Goal: Information Seeking & Learning: Learn about a topic

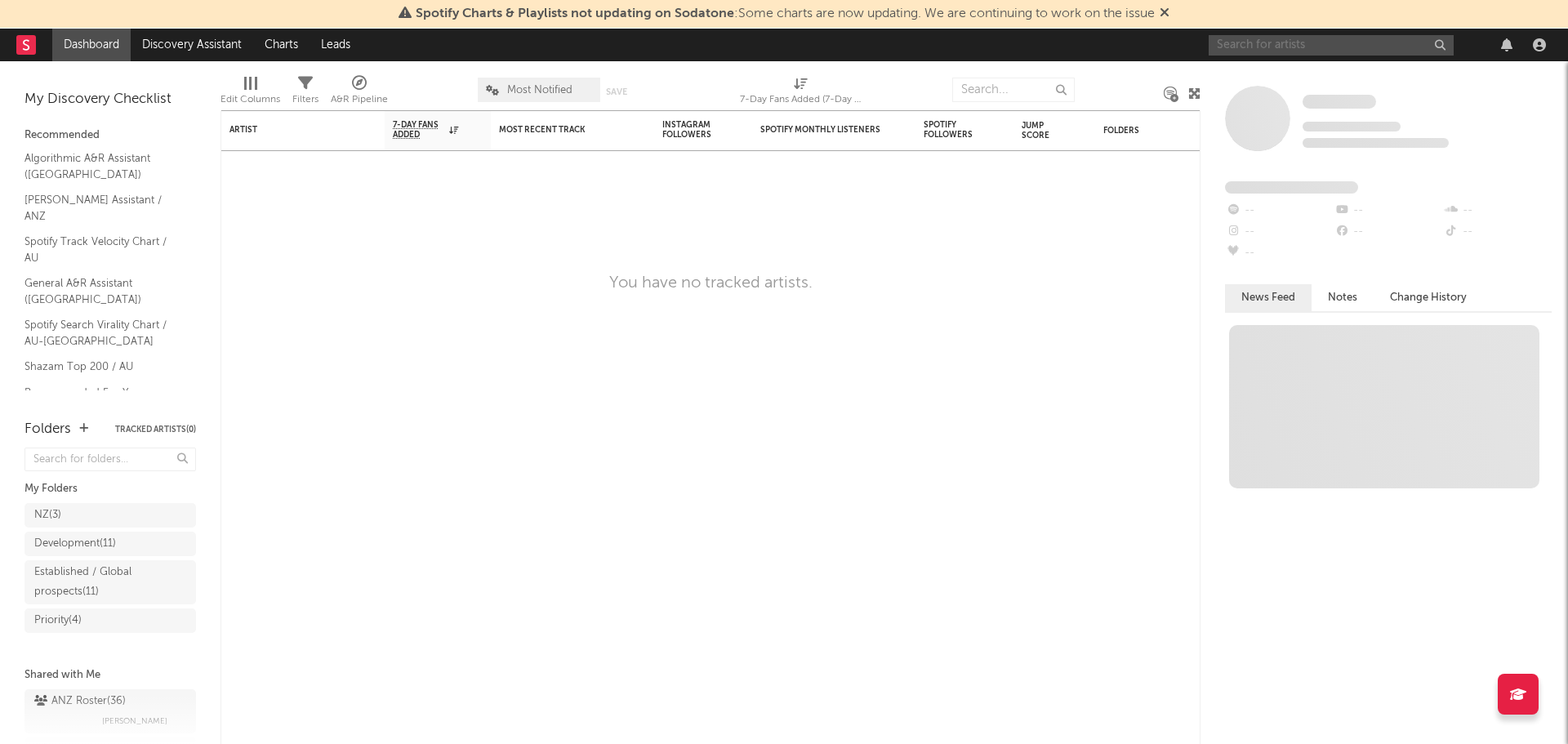
click at [1304, 50] on input "text" at bounding box center [1331, 45] width 245 height 21
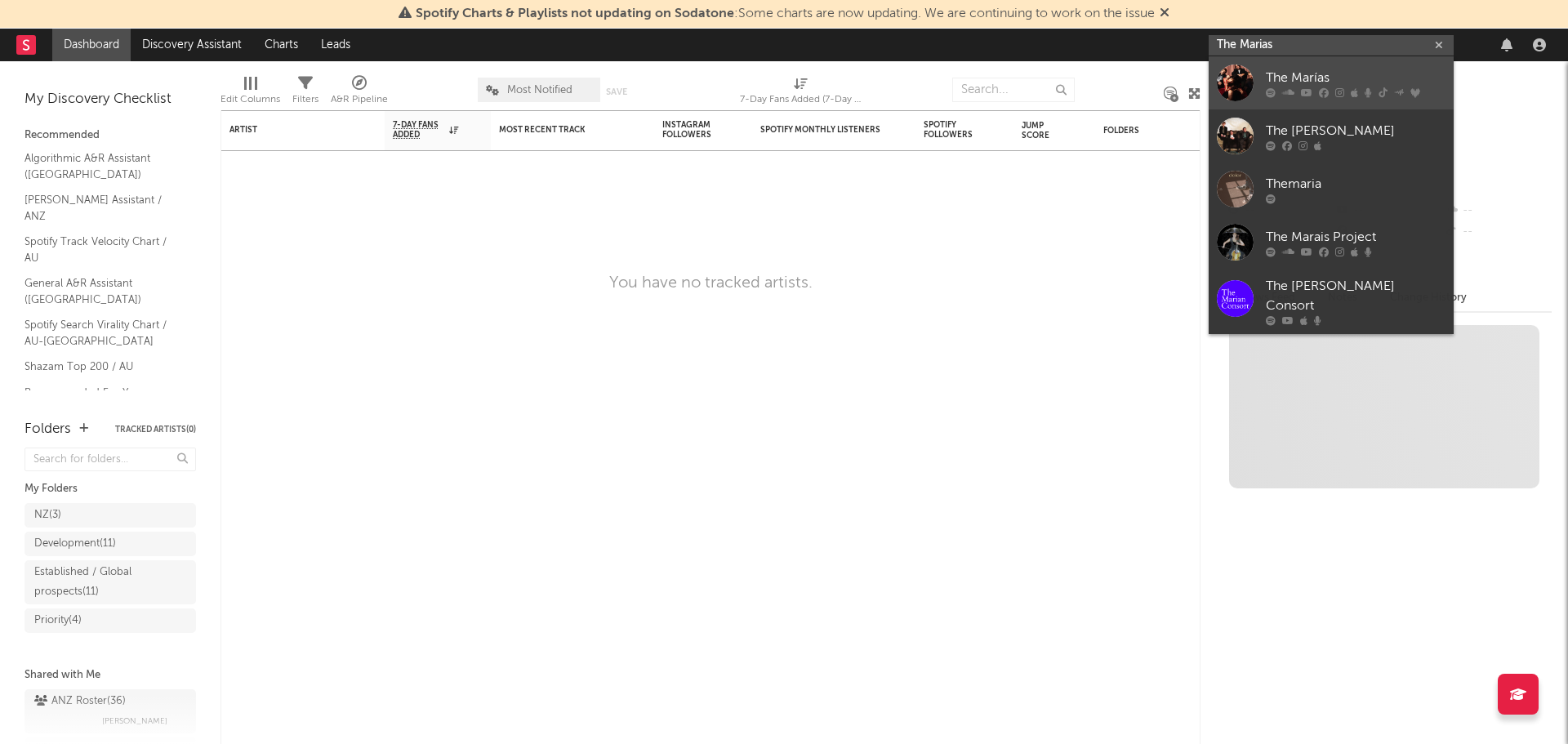
type input "The Marias"
click at [1345, 86] on div "The Marías" at bounding box center [1355, 78] width 179 height 20
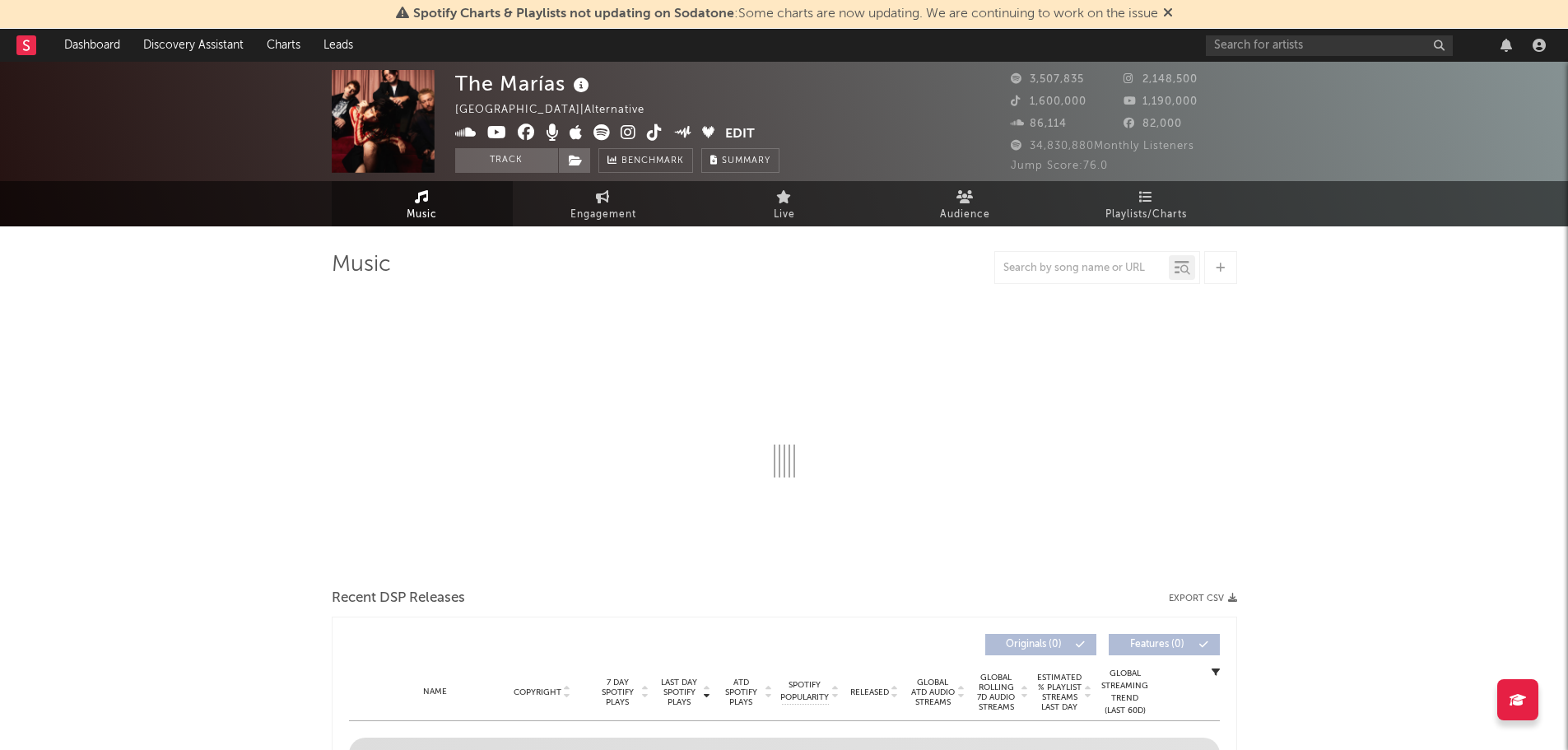
select select "6m"
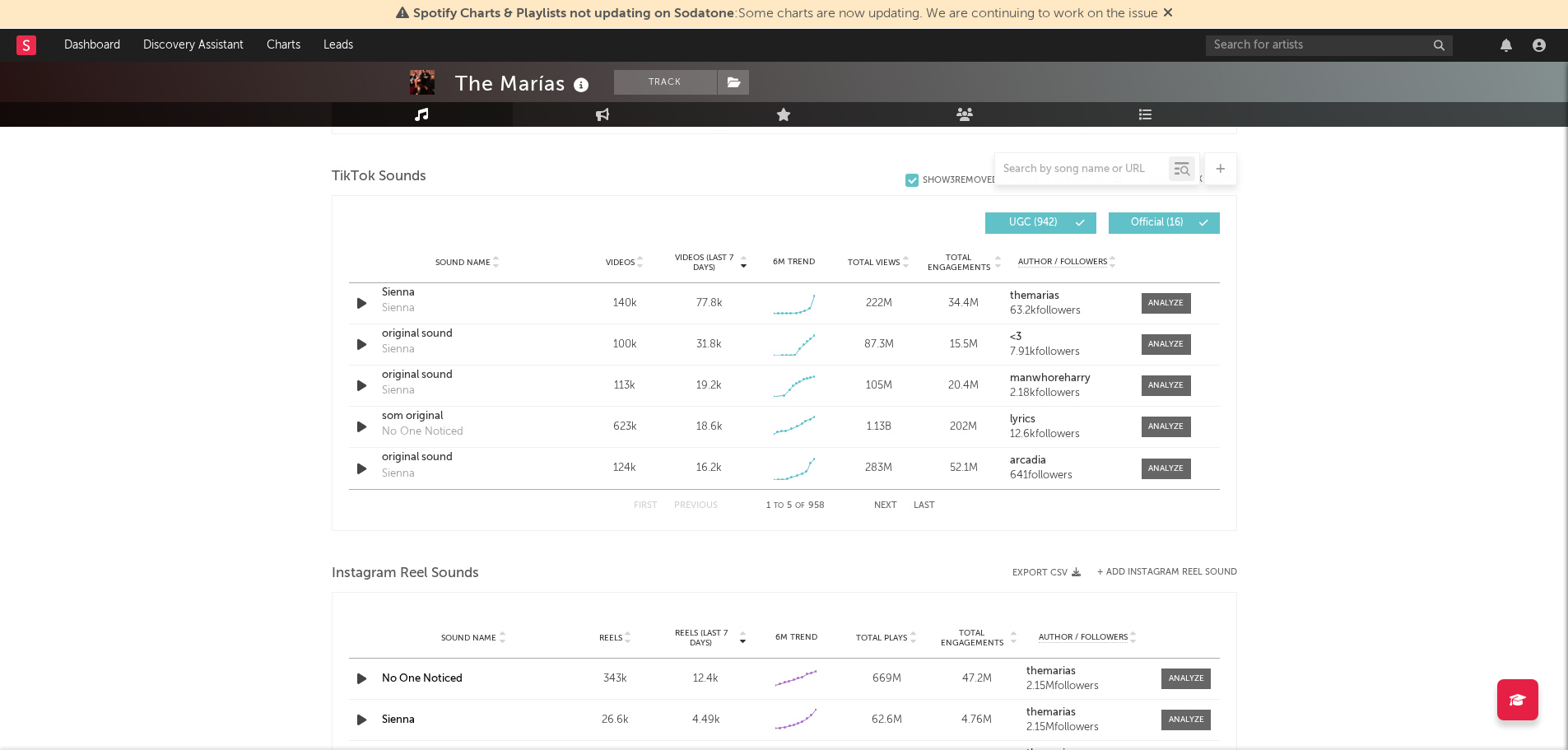
scroll to position [1152, 0]
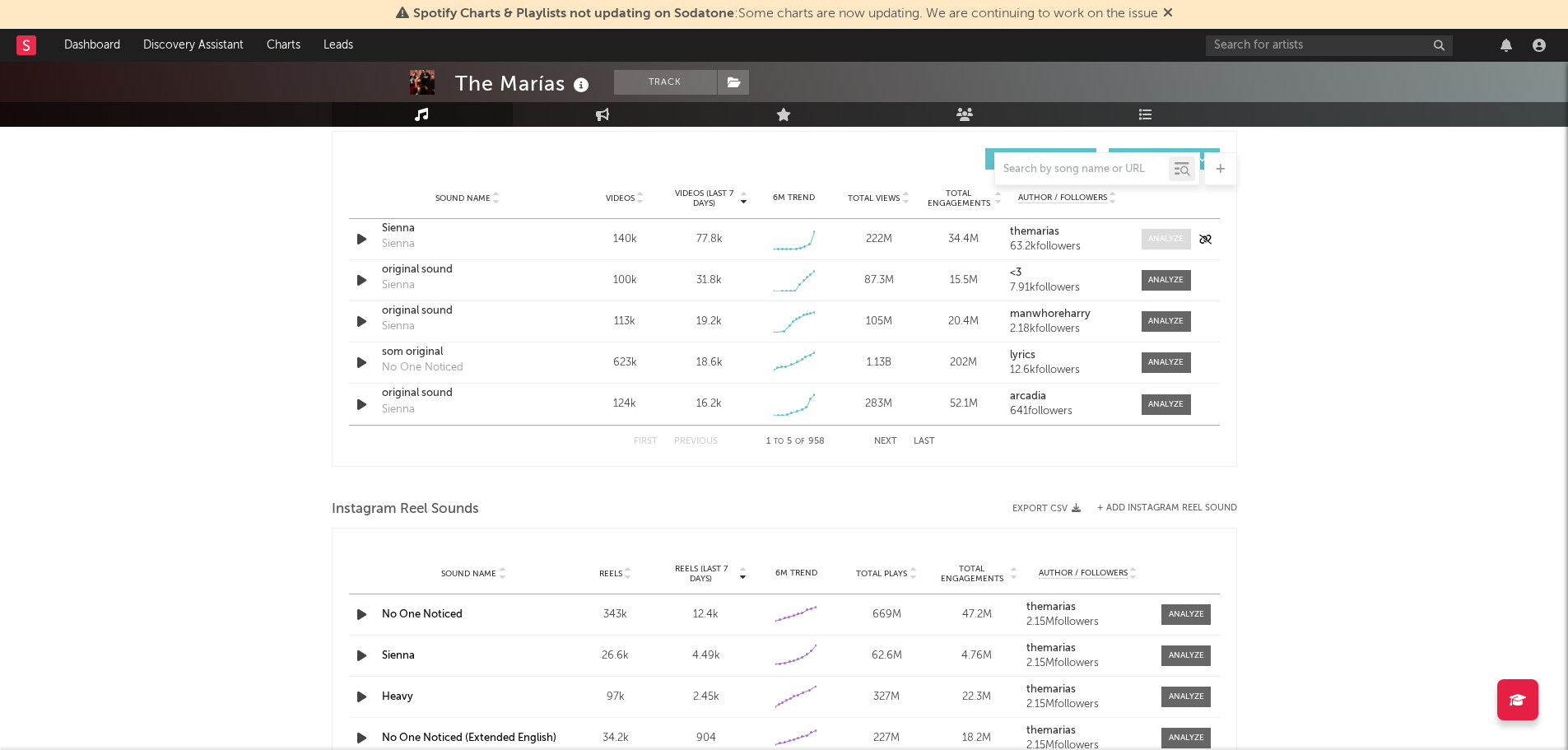
click at [1165, 237] on div at bounding box center [1165, 239] width 35 height 13
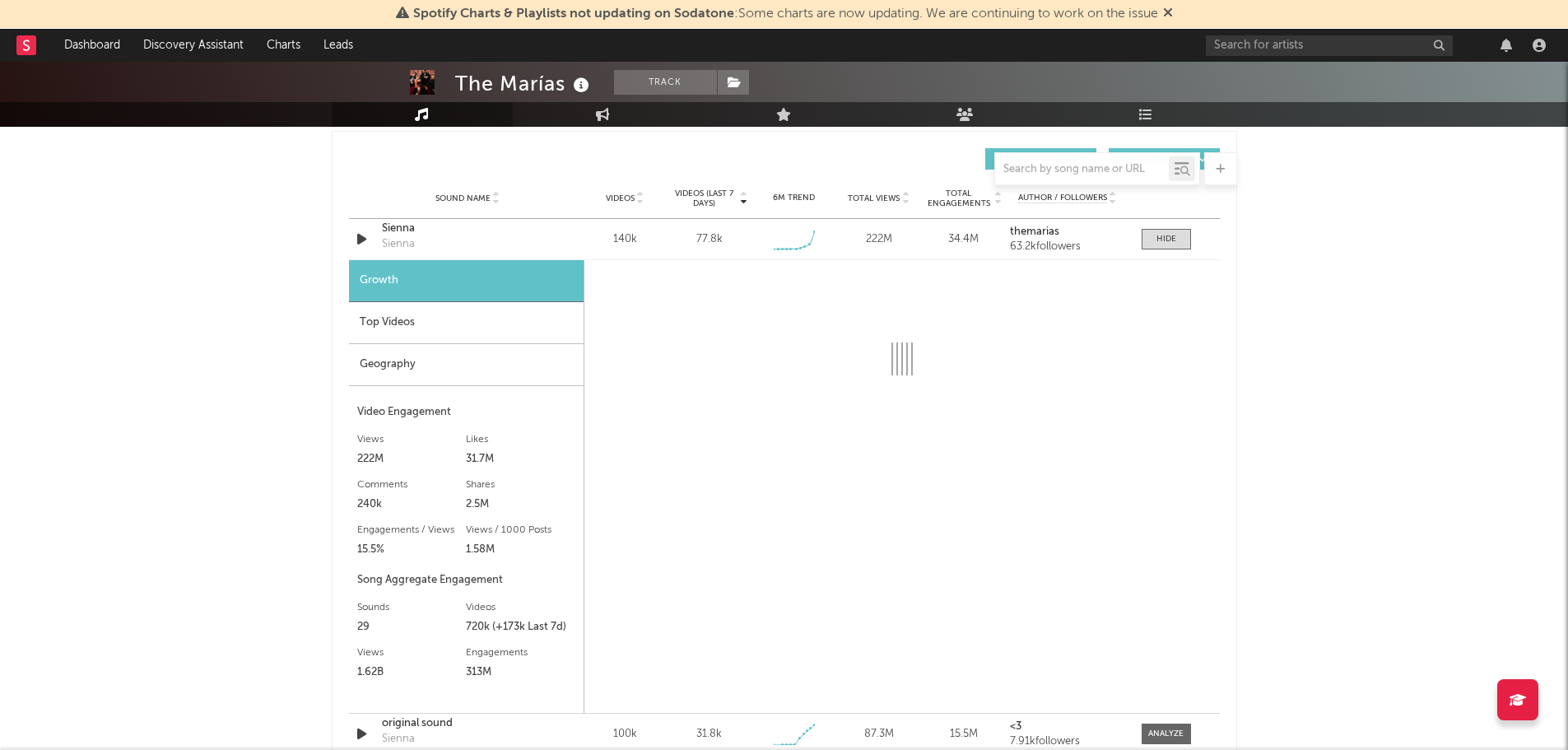
select select "6m"
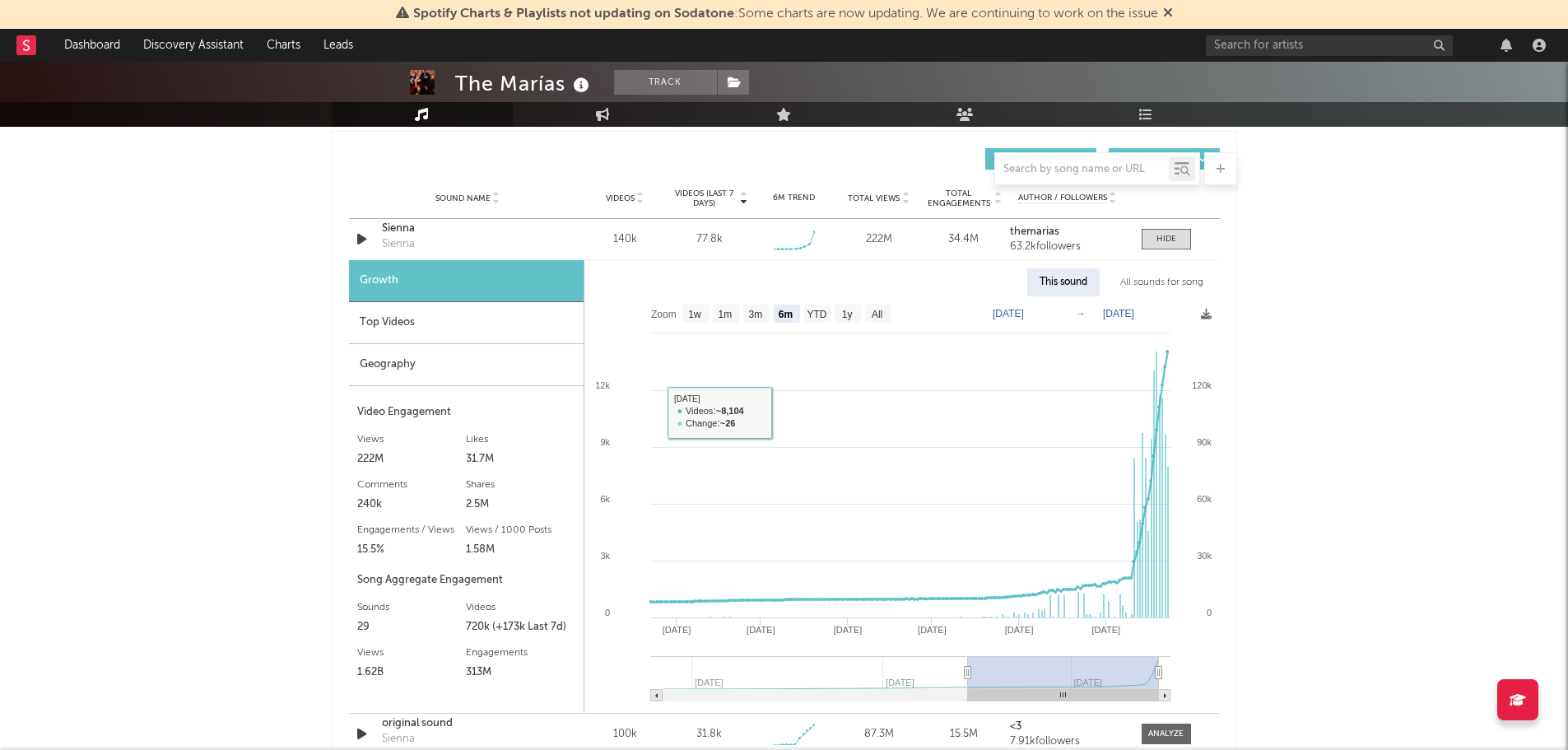
click at [399, 322] on div "Top Videos" at bounding box center [466, 323] width 235 height 42
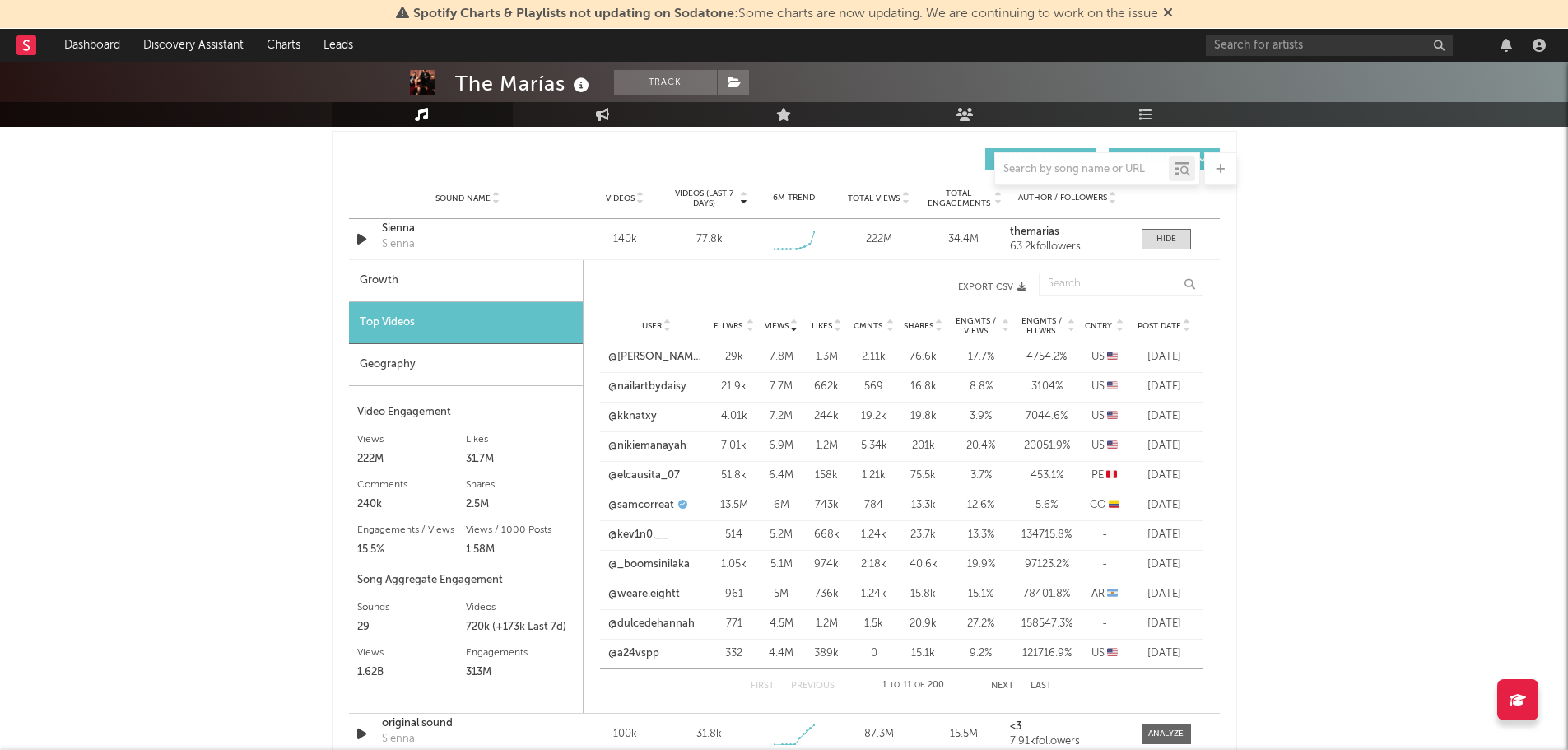
click at [1250, 412] on div "The Marías Track [GEOGRAPHIC_DATA] | Alternative Edit Track Benchmark Summary 3…" at bounding box center [784, 485] width 1568 height 3149
click at [659, 472] on link "@elcausita_07" at bounding box center [644, 476] width 72 height 16
click at [649, 502] on link "@samcorreat" at bounding box center [641, 505] width 66 height 16
click at [1187, 326] on icon at bounding box center [1187, 328] width 8 height 6
click at [639, 388] on link "@r4ndomposter" at bounding box center [649, 387] width 82 height 16
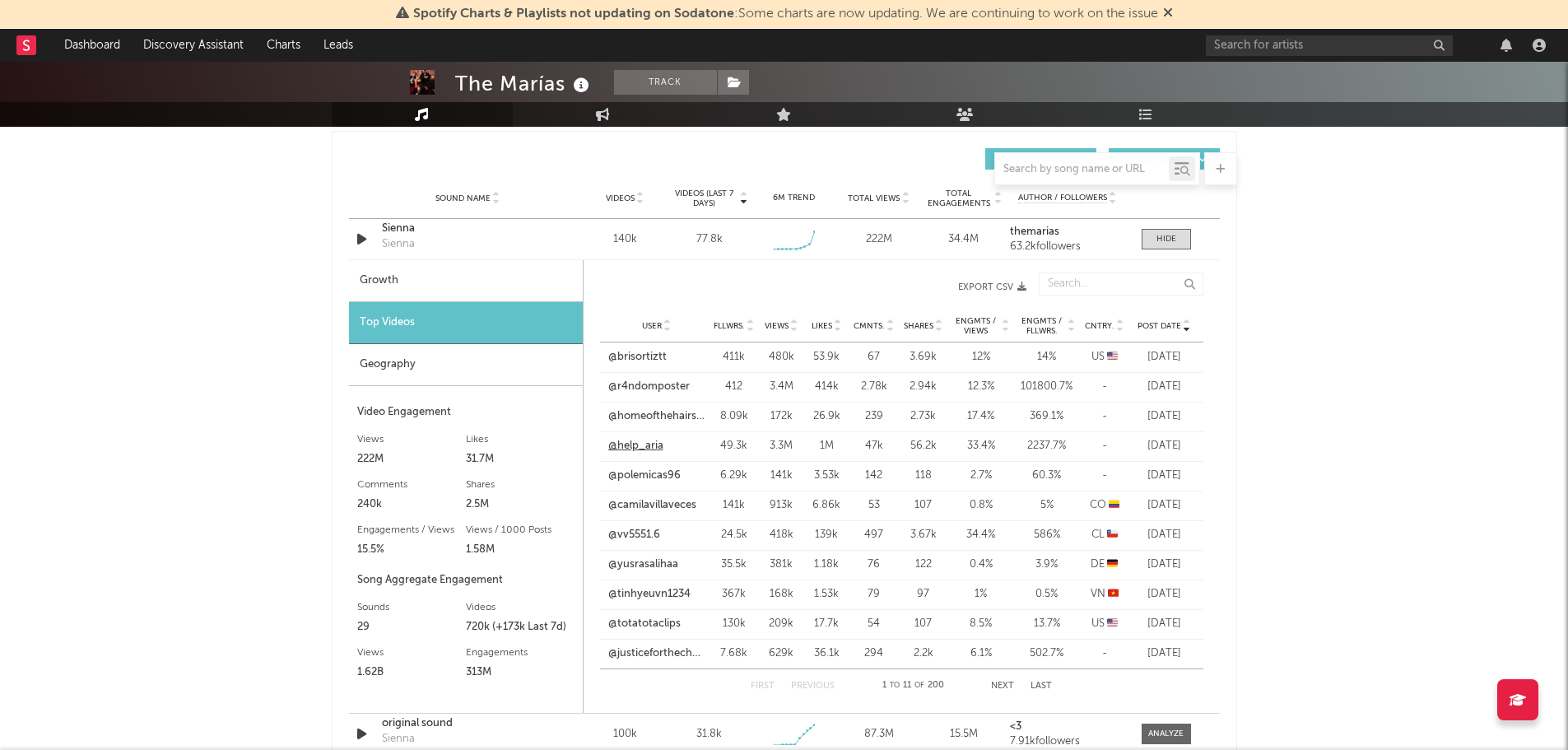
click at [638, 443] on link "@help_aria" at bounding box center [635, 446] width 55 height 16
click at [1118, 330] on icon at bounding box center [1120, 328] width 8 height 6
click at [1273, 48] on input "text" at bounding box center [1329, 45] width 246 height 21
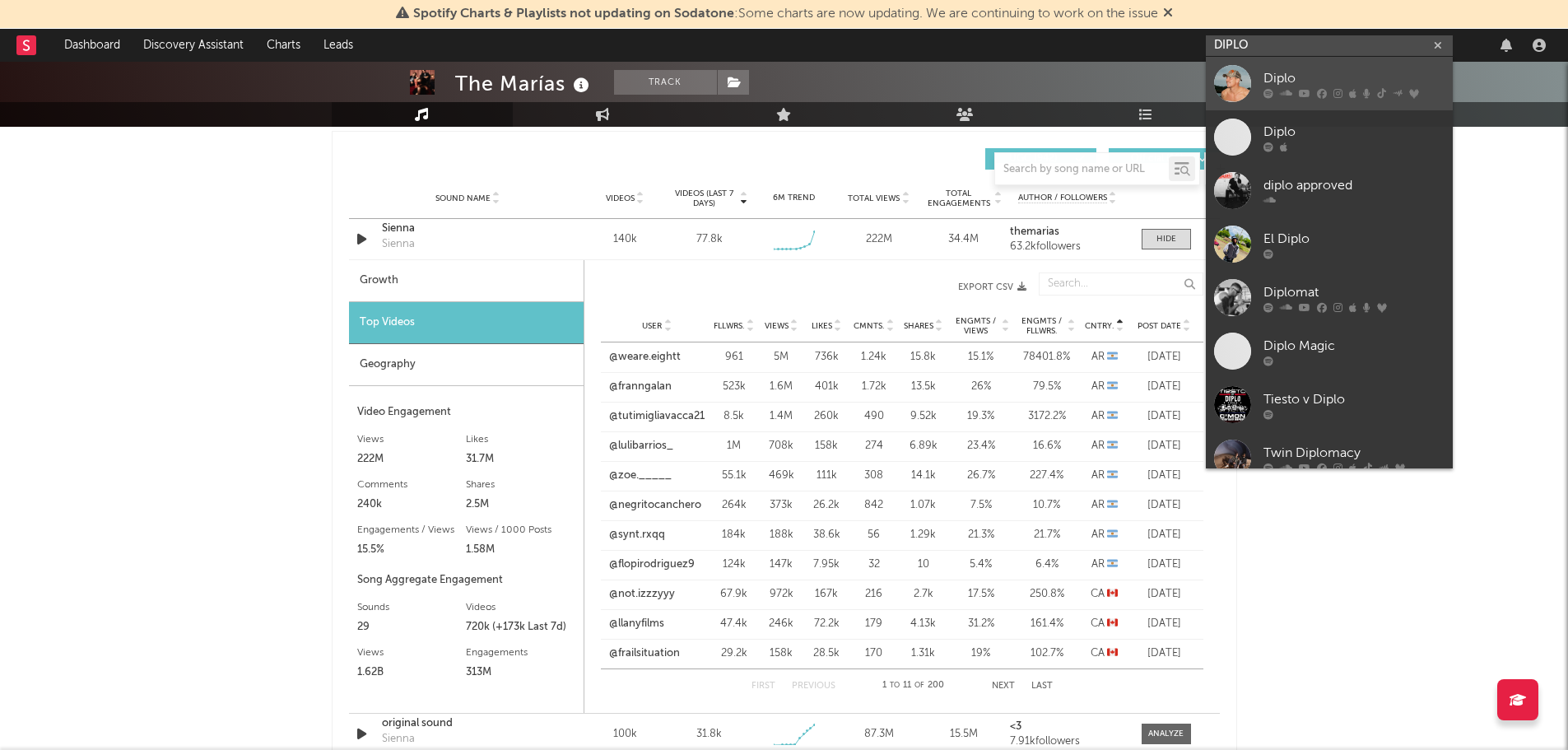
type input "DIPLO"
click at [1299, 85] on div "Diplo" at bounding box center [1353, 78] width 181 height 20
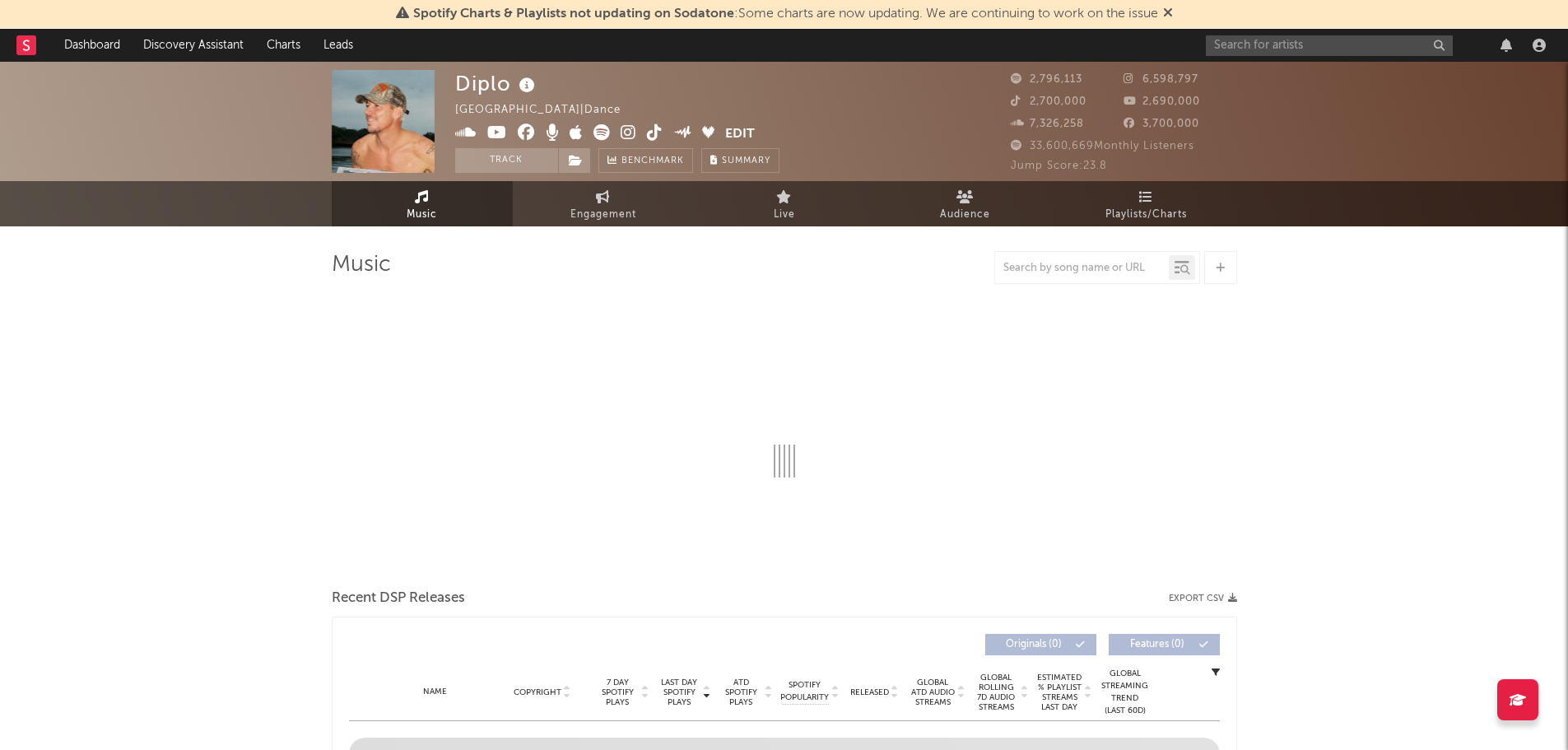
select select "6m"
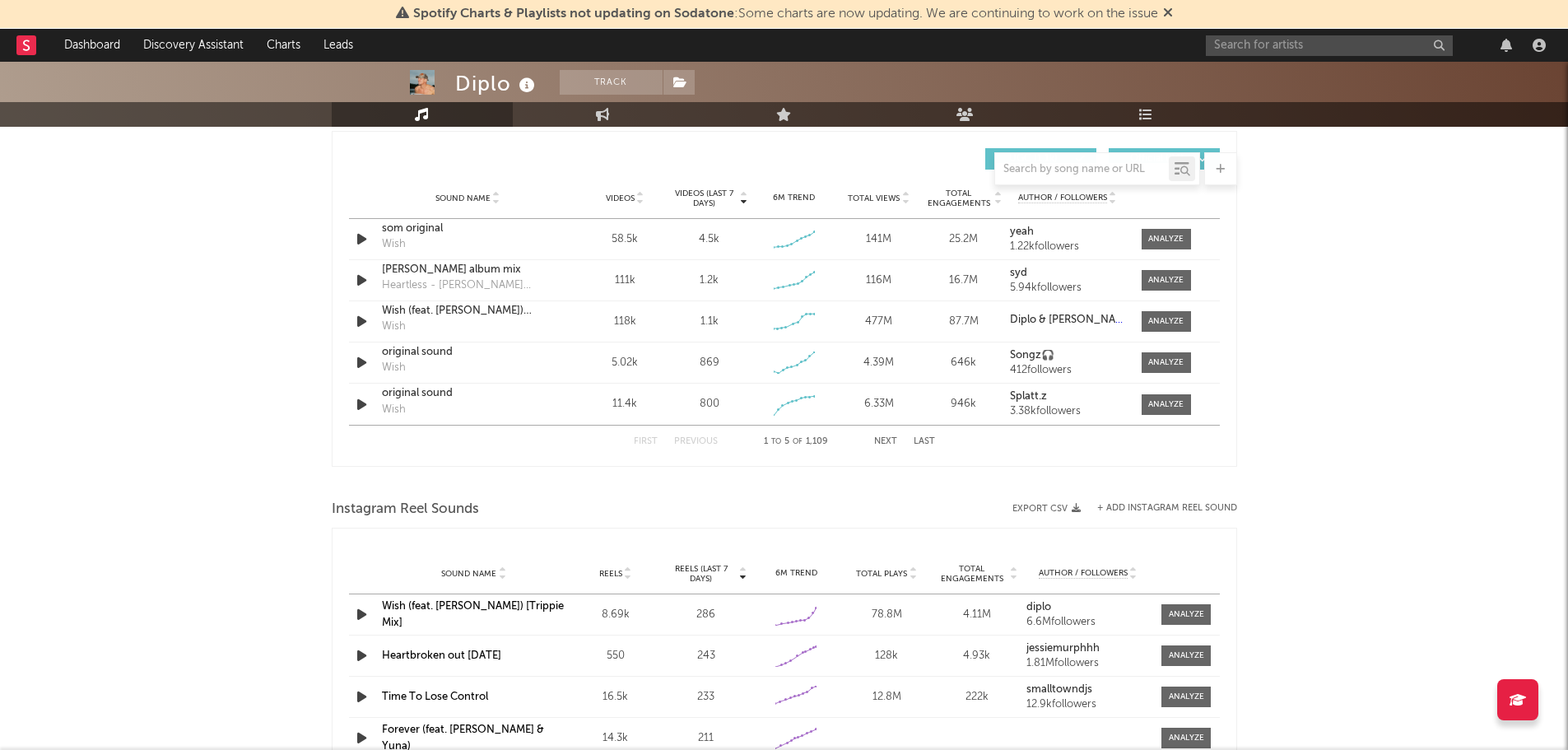
scroll to position [1317, 0]
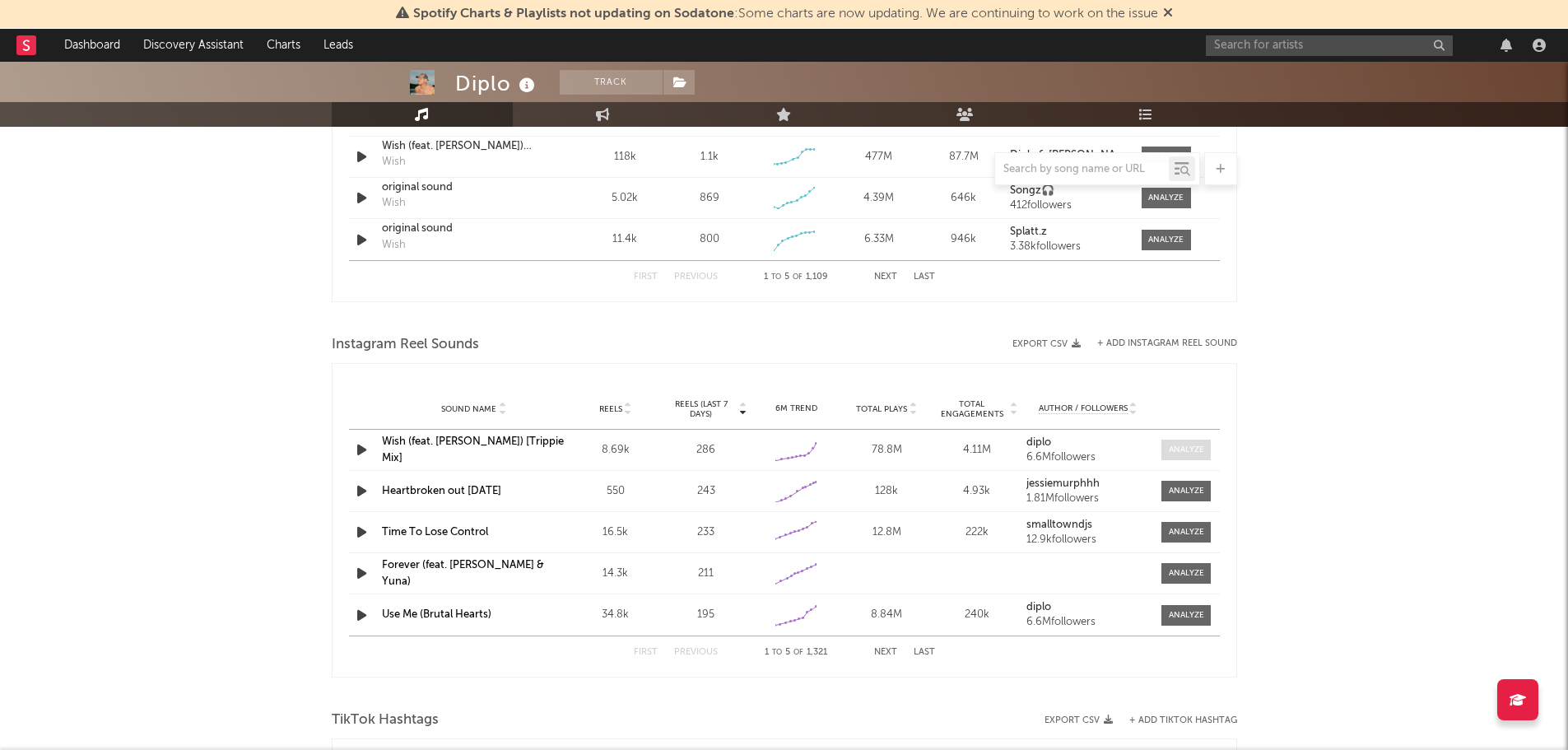
click at [1192, 445] on div at bounding box center [1186, 450] width 35 height 13
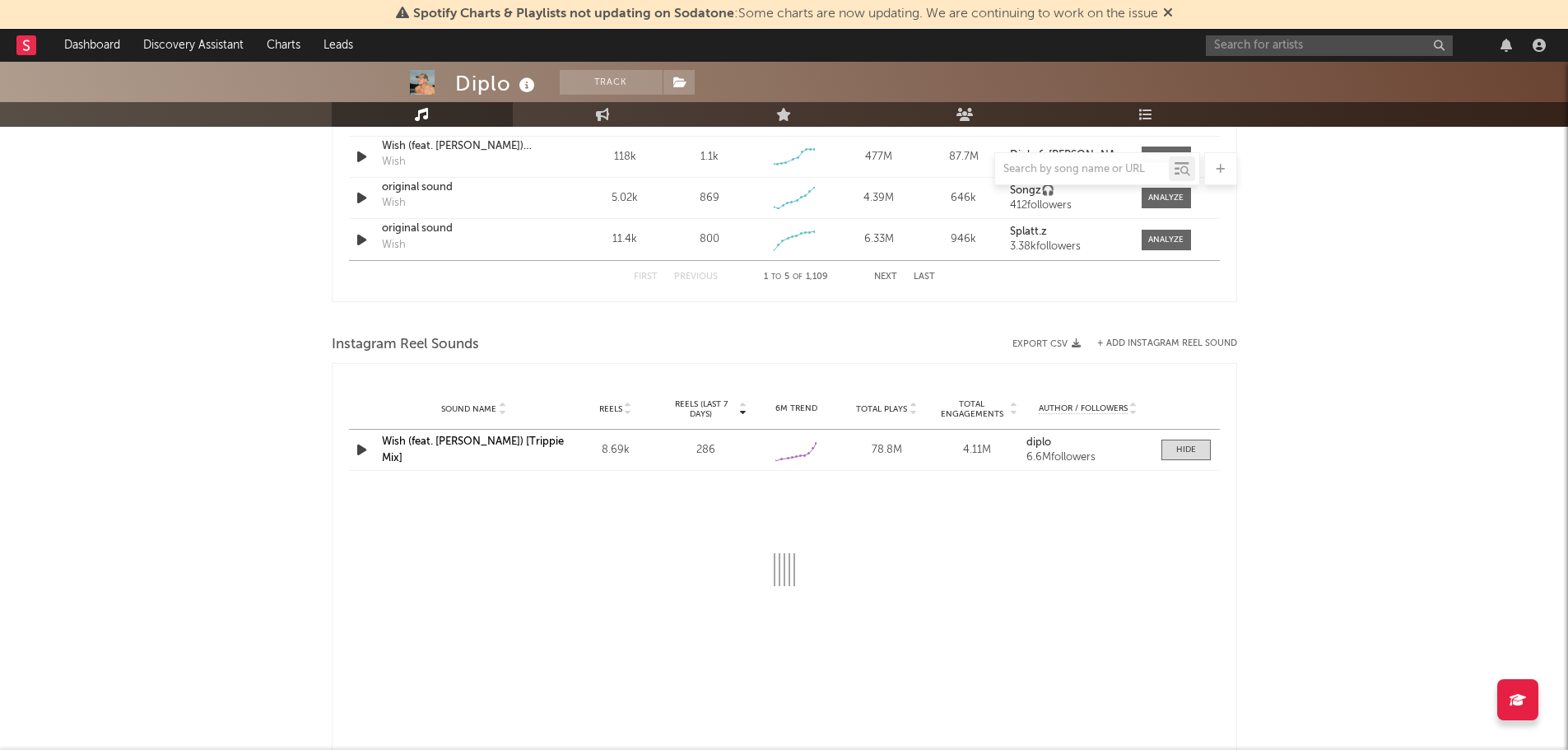
select select "6m"
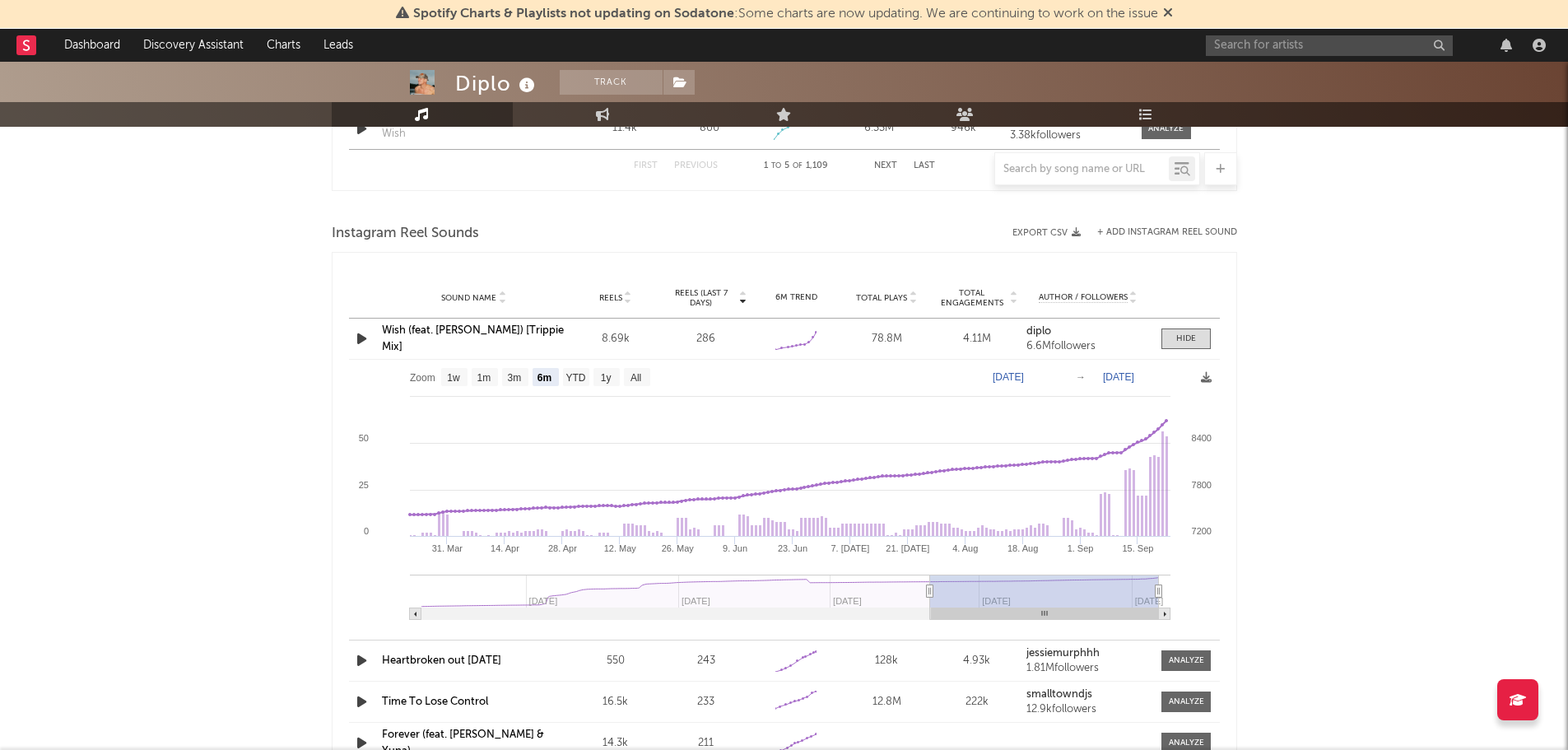
scroll to position [1481, 0]
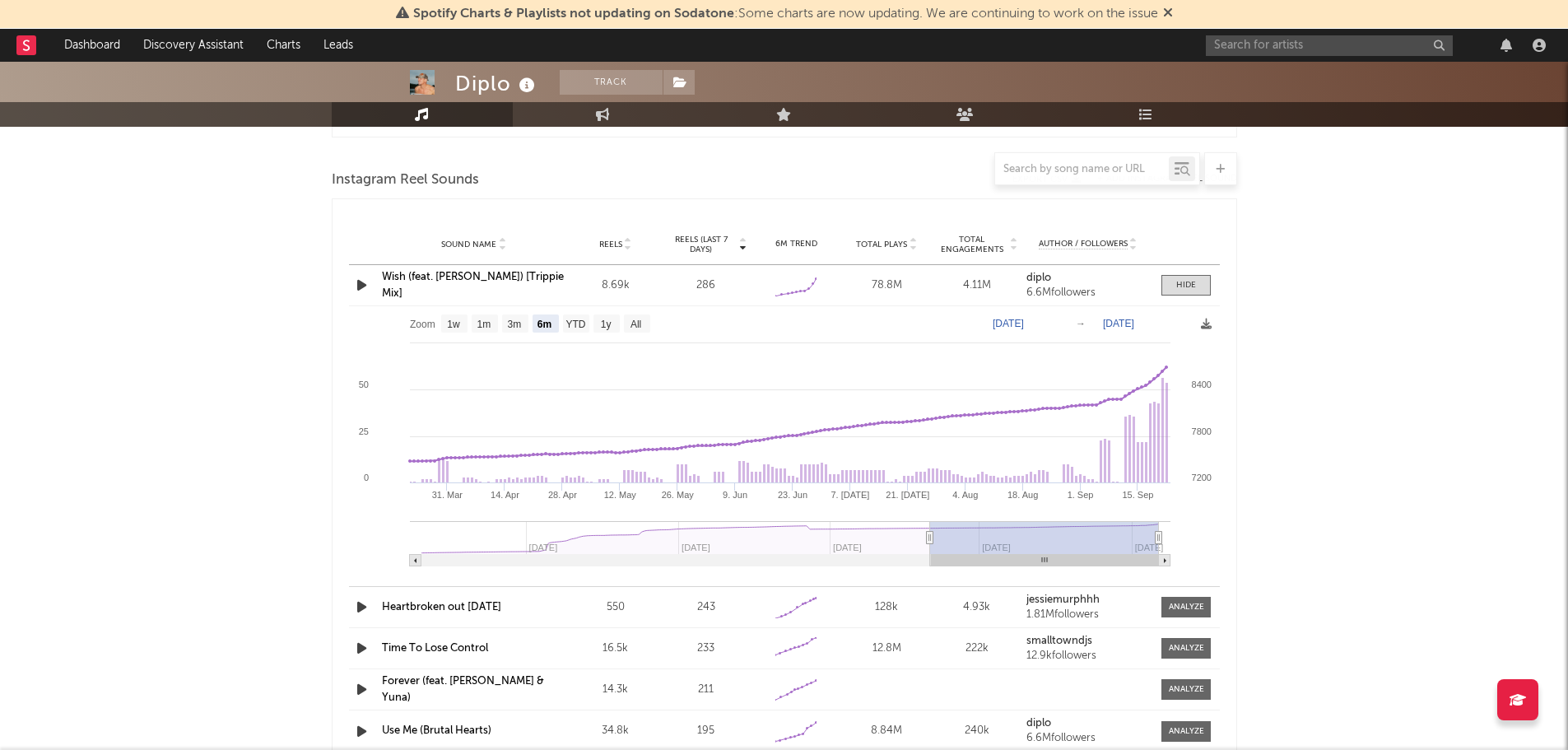
click at [451, 605] on link "Heartbroken out [DATE]" at bounding box center [442, 607] width 120 height 11
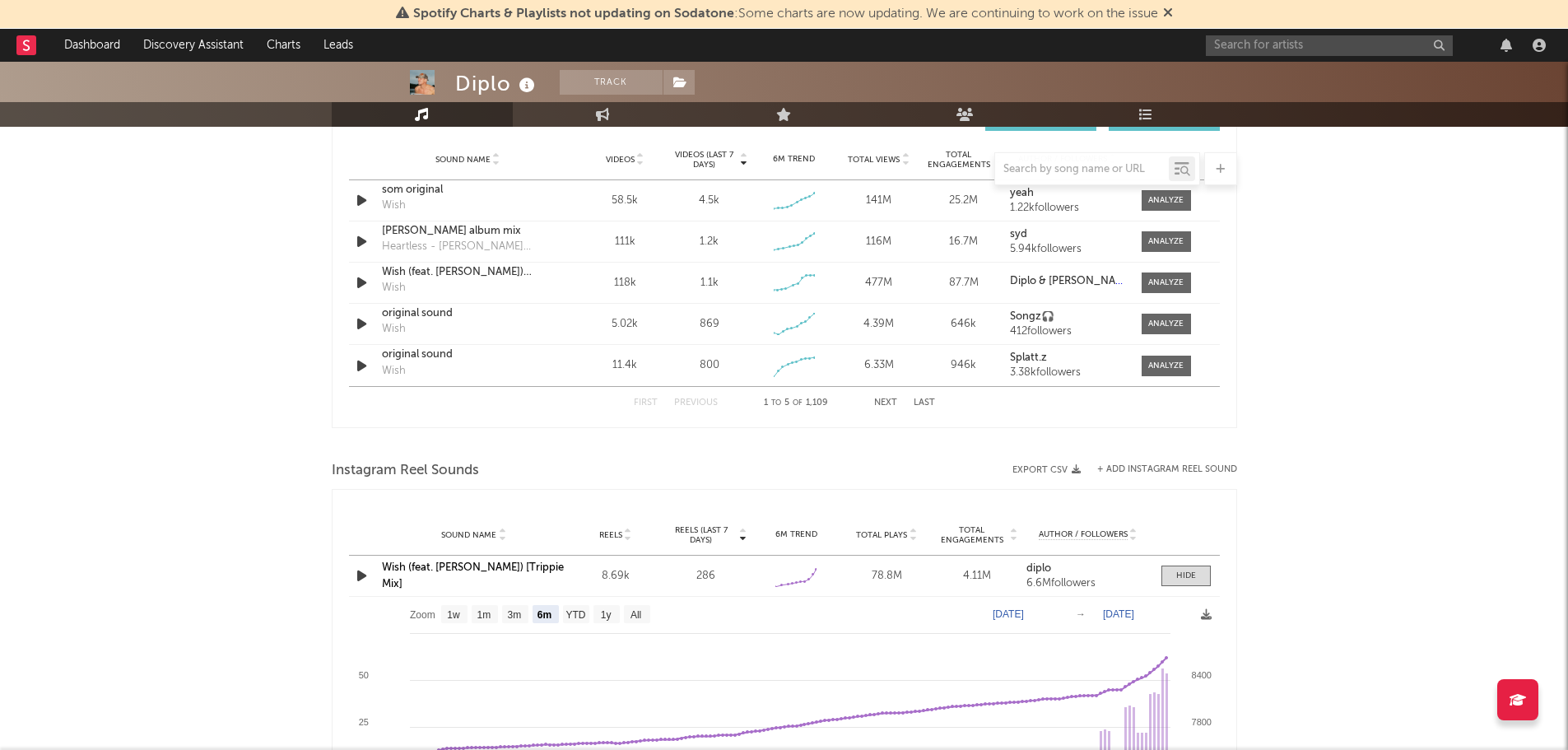
scroll to position [1152, 0]
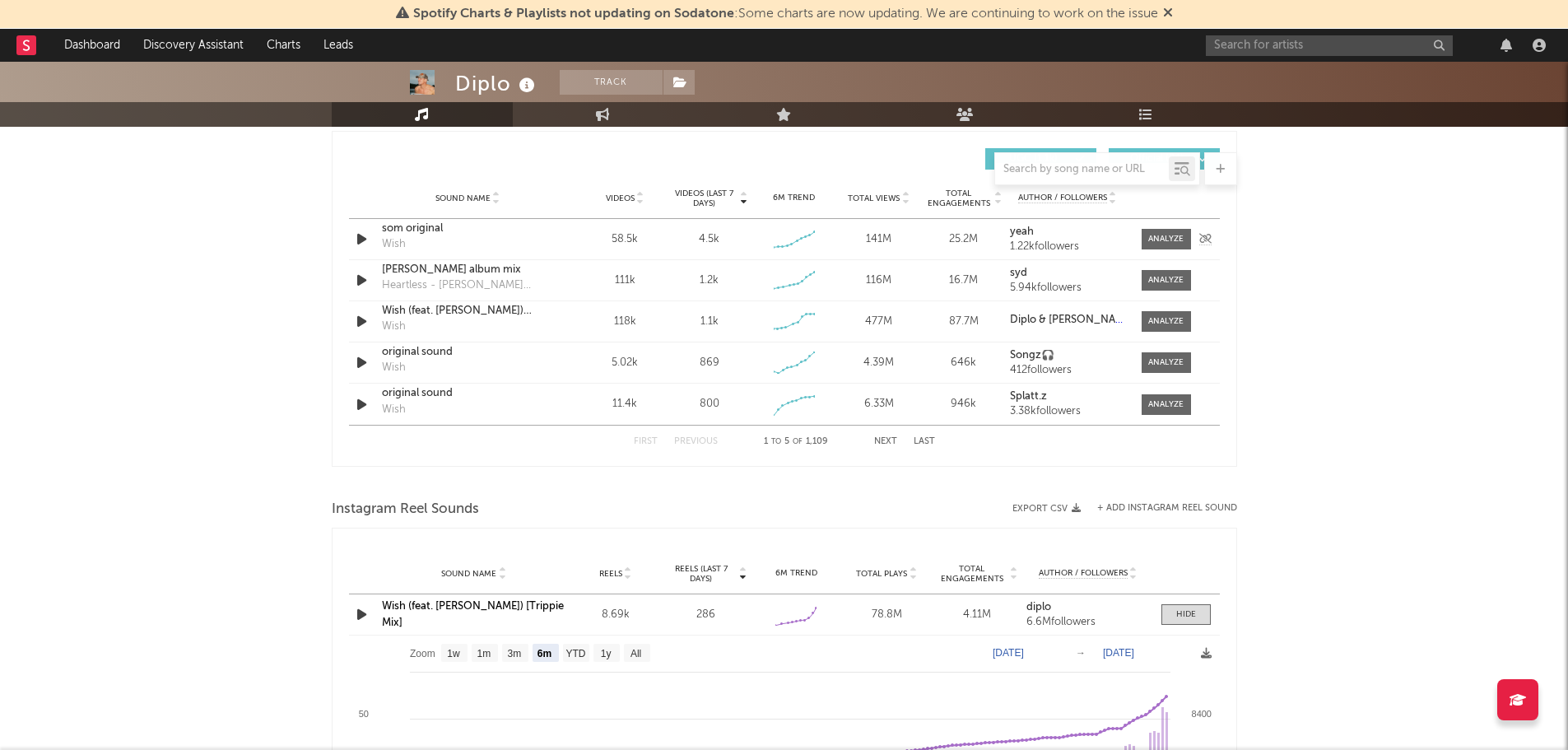
click at [1157, 242] on div at bounding box center [1165, 239] width 35 height 13
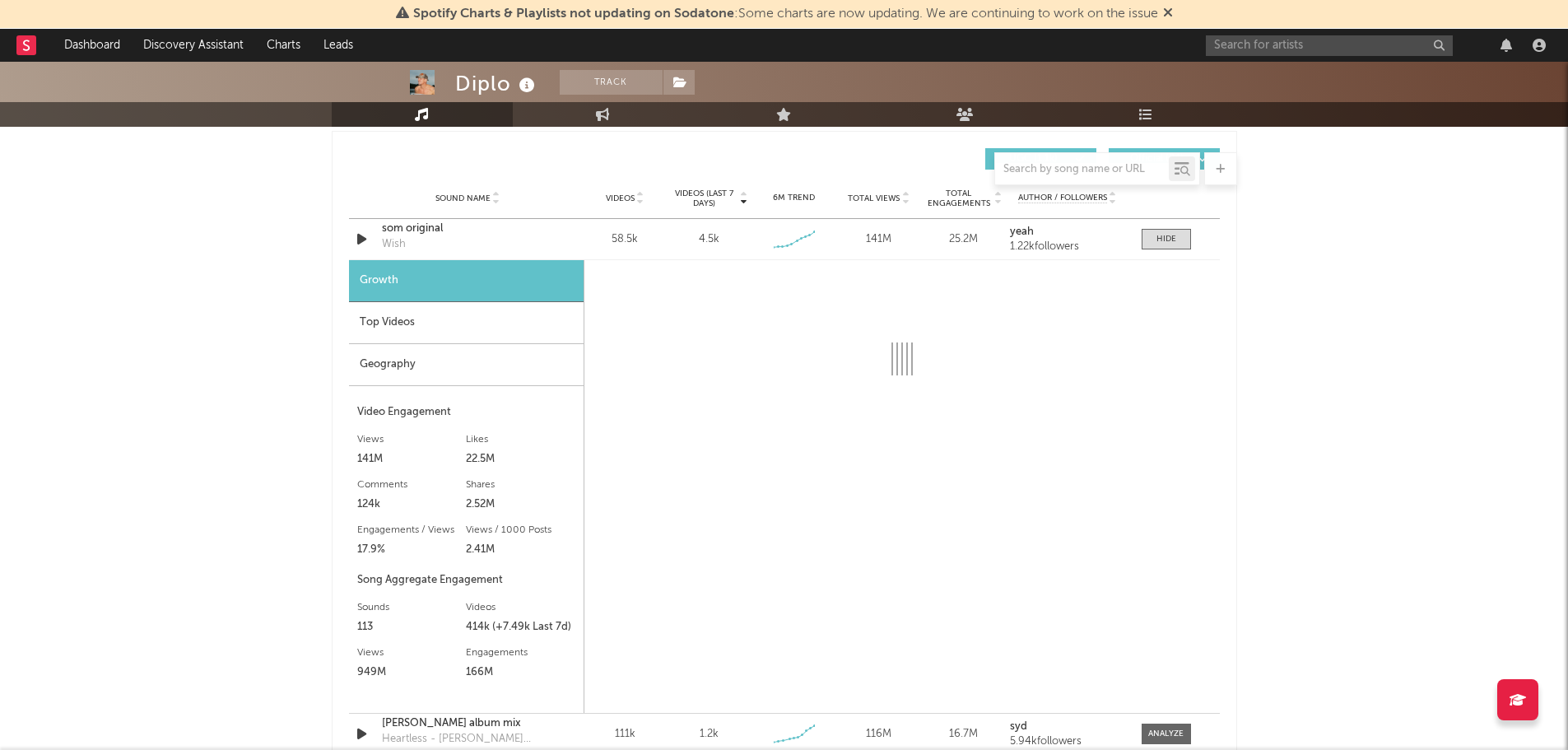
select select "6m"
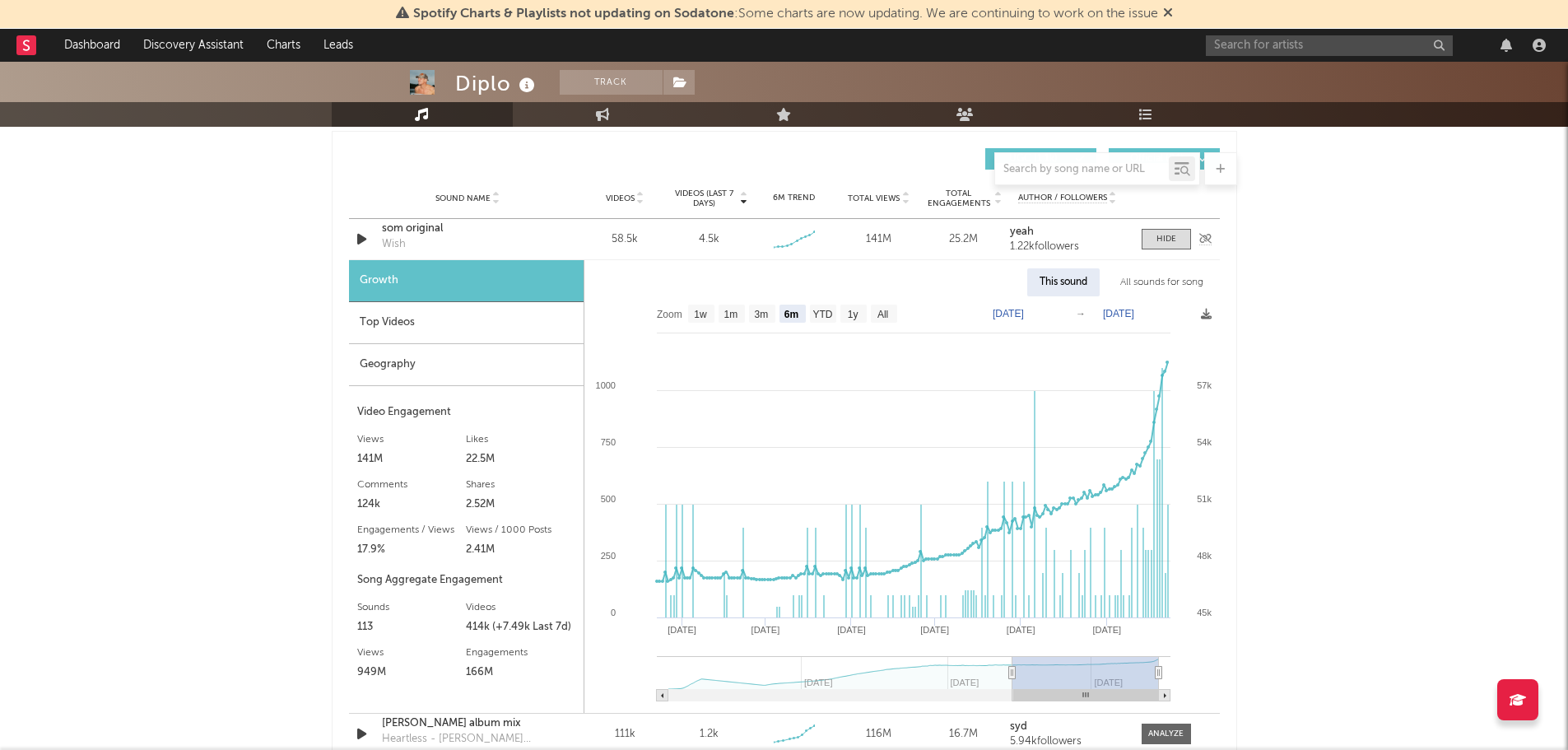
click at [408, 228] on div "som original" at bounding box center [468, 228] width 172 height 16
click at [380, 325] on div "Top Videos" at bounding box center [466, 323] width 235 height 42
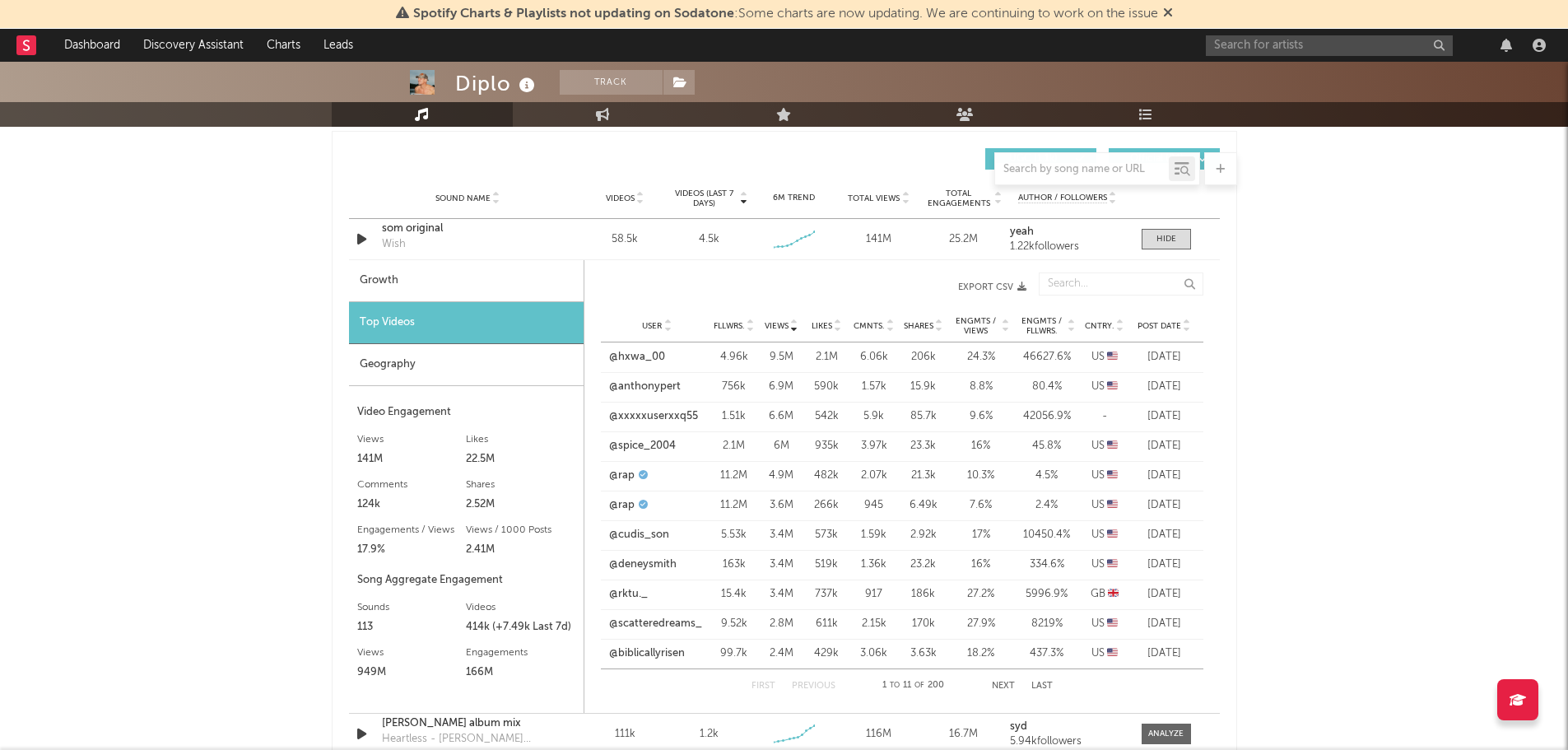
click at [1186, 328] on icon at bounding box center [1187, 328] width 8 height 6
click at [618, 358] on link "@jahyvxt" at bounding box center [631, 357] width 45 height 16
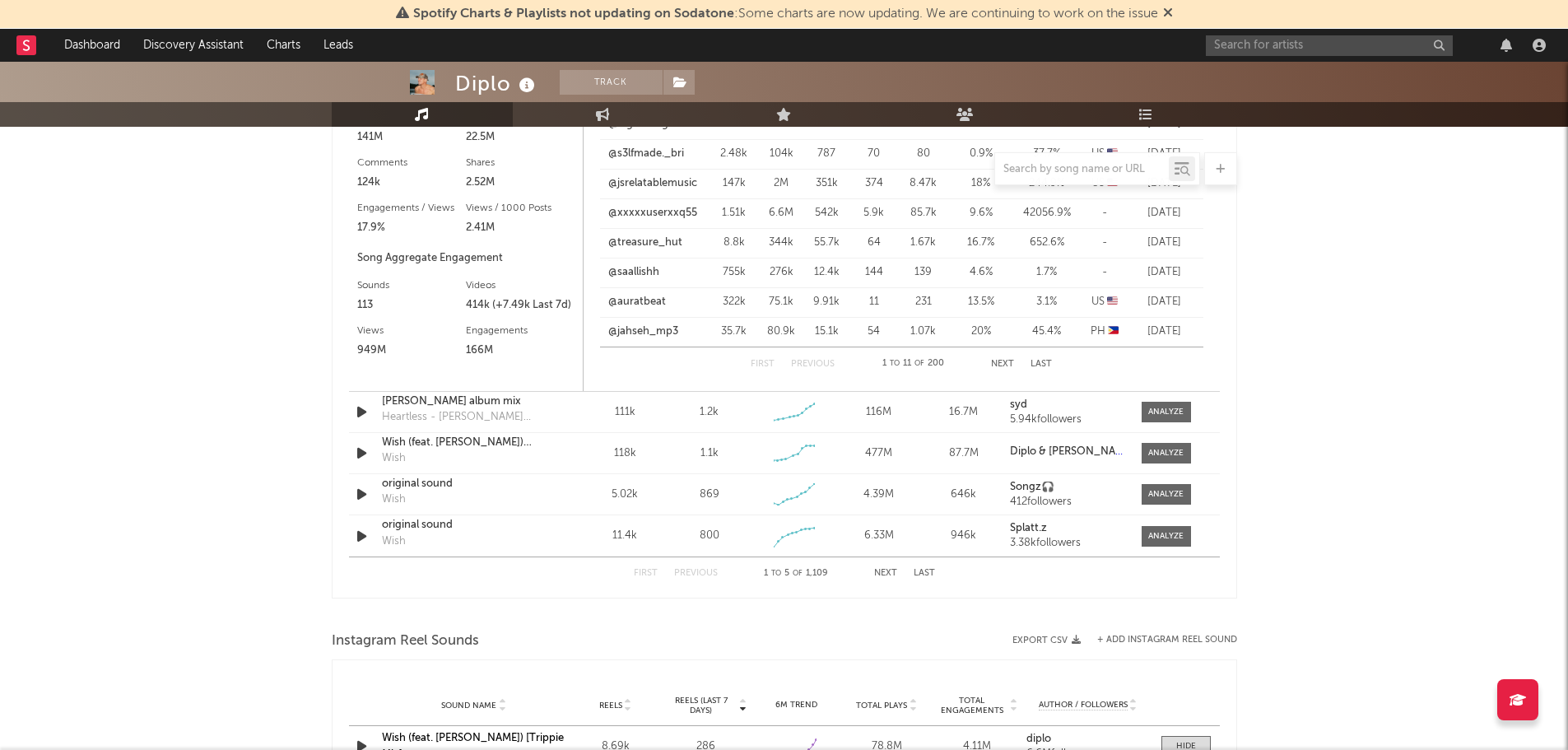
scroll to position [1481, 0]
